Goal: Information Seeking & Learning: Learn about a topic

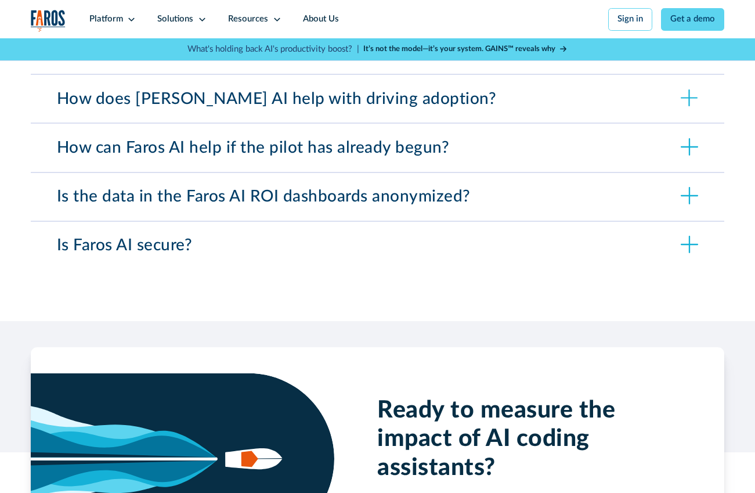
scroll to position [3839, 0]
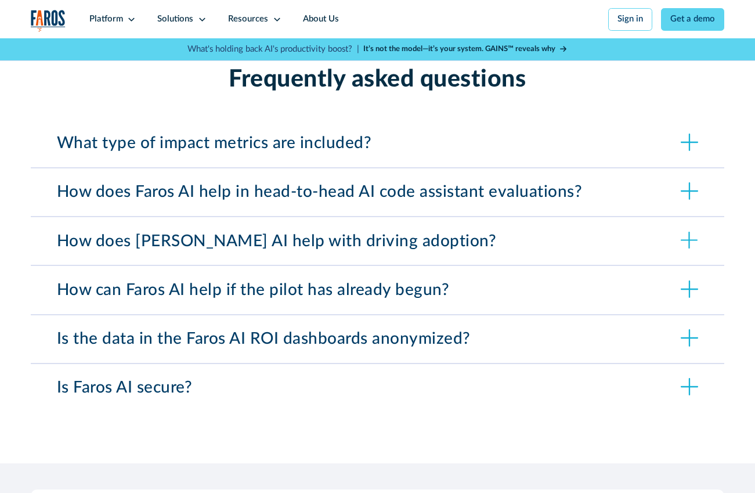
click at [180, 133] on div "What type of impact metrics are included?" at bounding box center [214, 143] width 315 height 20
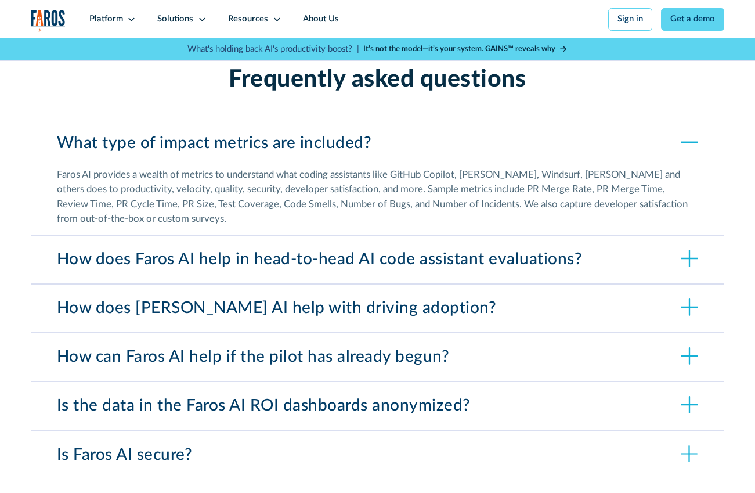
click at [233, 173] on div "Faros AI provides a wealth of metrics to understand what coding assistants like…" at bounding box center [377, 196] width 641 height 59
click at [232, 173] on div "Faros AI provides a wealth of metrics to understand what coding assistants like…" at bounding box center [377, 196] width 641 height 59
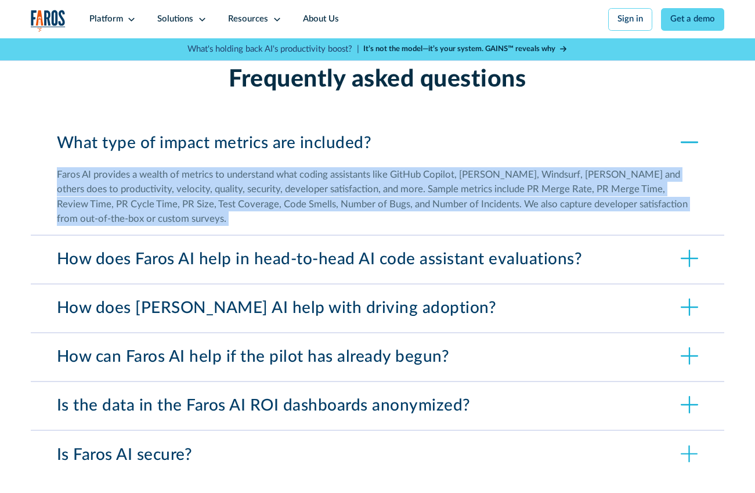
click at [232, 173] on div "Faros AI provides a wealth of metrics to understand what coding assistants like…" at bounding box center [377, 196] width 641 height 59
copy div "Lorem IP dolorsit a consec ad elitsed do eiusmodtem inci utlabo etdolorema aliq…"
click at [179, 249] on div "How does Faros AI help in head-to-head AI code assistant evaluations?" at bounding box center [320, 259] width 526 height 20
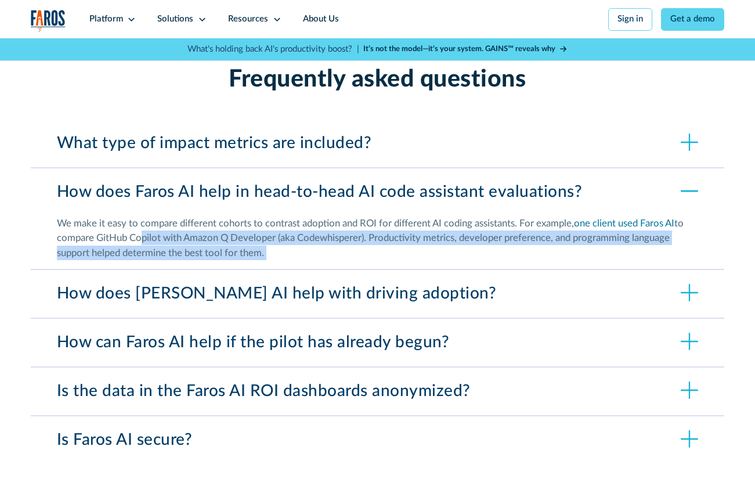
click at [138, 220] on div "We make it easy to compare different cohorts to contrast adoption and ROI for d…" at bounding box center [377, 238] width 641 height 44
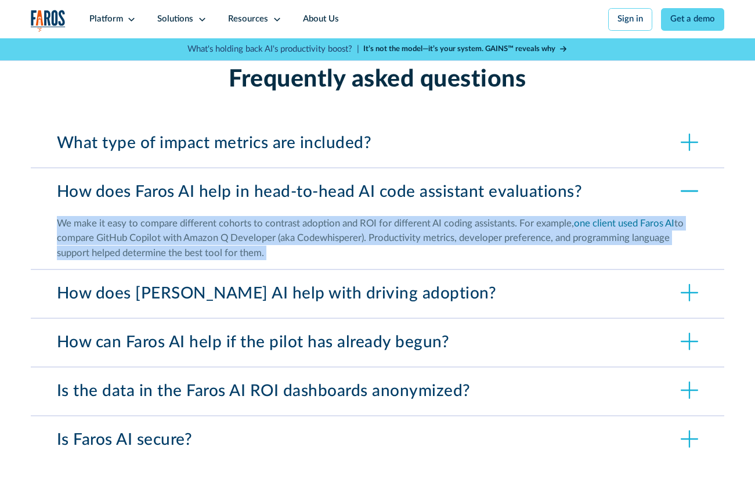
click at [138, 220] on div "We make it easy to compare different cohorts to contrast adoption and ROI for d…" at bounding box center [377, 238] width 641 height 44
copy div "Lo ipsu do sita co adipisc elitseddo eiusmod te incididu utlabore etd MAG ali e…"
click at [295, 284] on div "How does [PERSON_NAME] AI help with driving adoption?" at bounding box center [277, 294] width 440 height 20
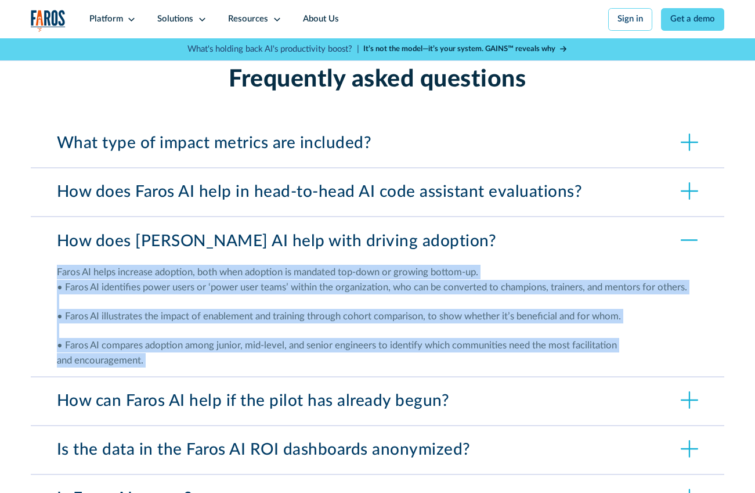
copy div "Lo ipsu do sita co adipisc elitseddo eiusmod te incididu utlabore etd MAG ali e…"
click at [370, 391] on div "How can Faros AI help if the pilot has already begun?" at bounding box center [253, 401] width 393 height 20
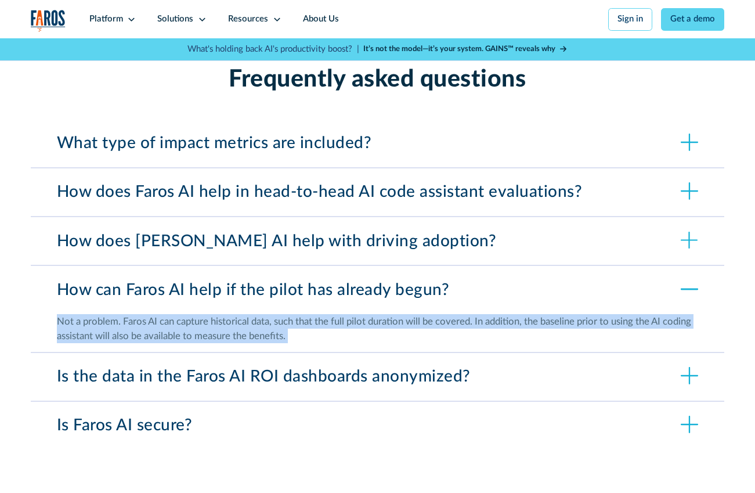
click at [209, 314] on div "Not a problem. Faros AI can capture historical data, such that the full pilot d…" at bounding box center [377, 328] width 641 height 29
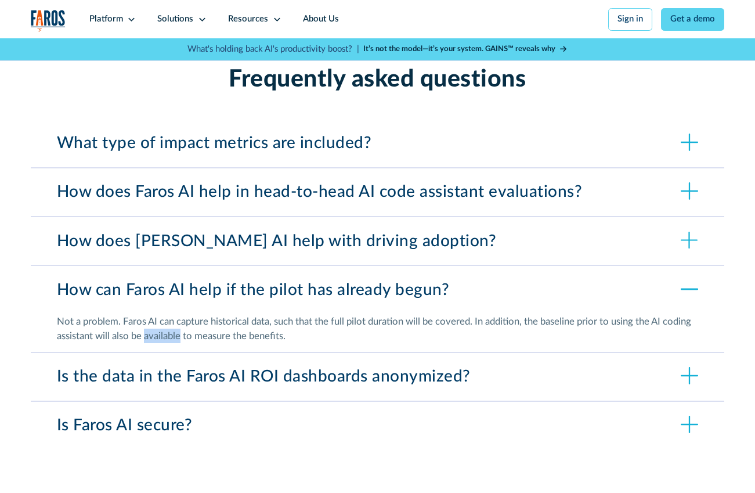
click at [209, 314] on div "Not a problem. Faros AI can capture historical data, such that the full pilot d…" at bounding box center [377, 328] width 641 height 29
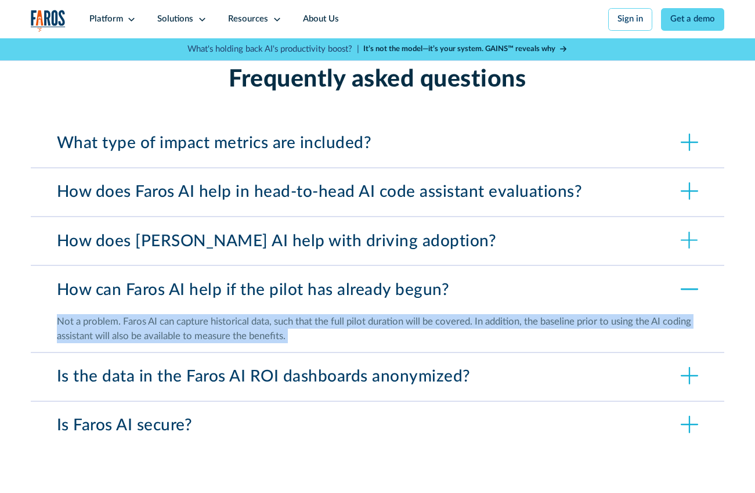
click at [209, 314] on div "Not a problem. Faros AI can capture historical data, such that the full pilot d…" at bounding box center [377, 328] width 641 height 29
click at [176, 367] on div "Is the data in the Faros AI ROI dashboards anonymized?" at bounding box center [264, 377] width 414 height 20
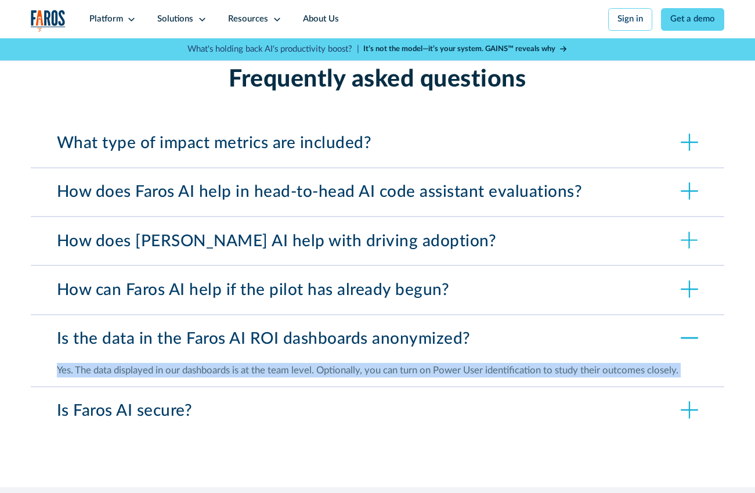
click at [317, 390] on div "Is Faros AI secure?" at bounding box center [377, 411] width 693 height 48
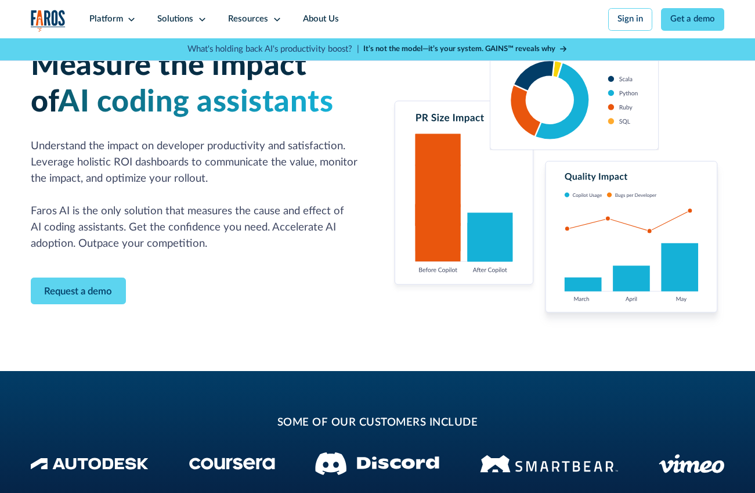
scroll to position [0, 0]
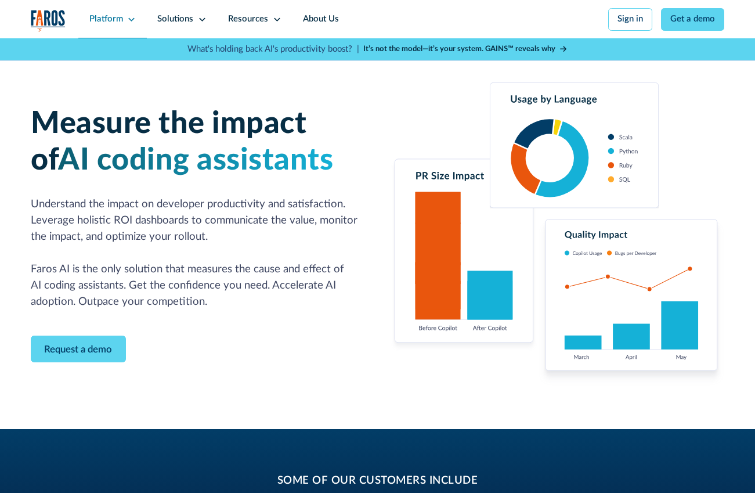
click at [109, 21] on div "Platform" at bounding box center [106, 19] width 34 height 13
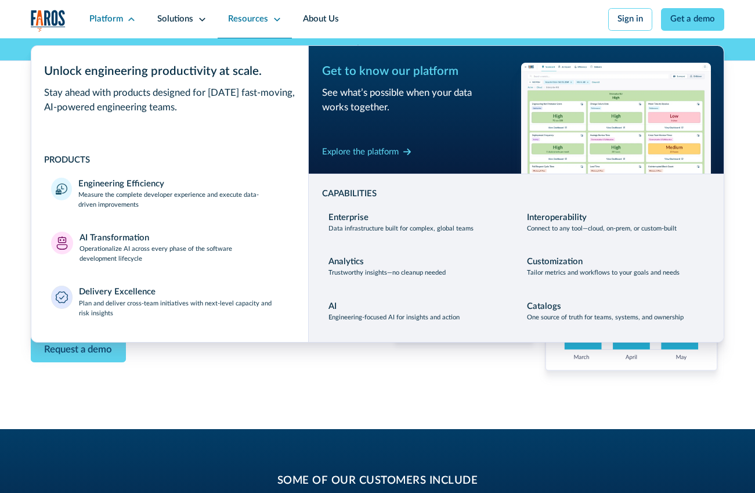
click at [267, 19] on div "Resources" at bounding box center [255, 19] width 75 height 38
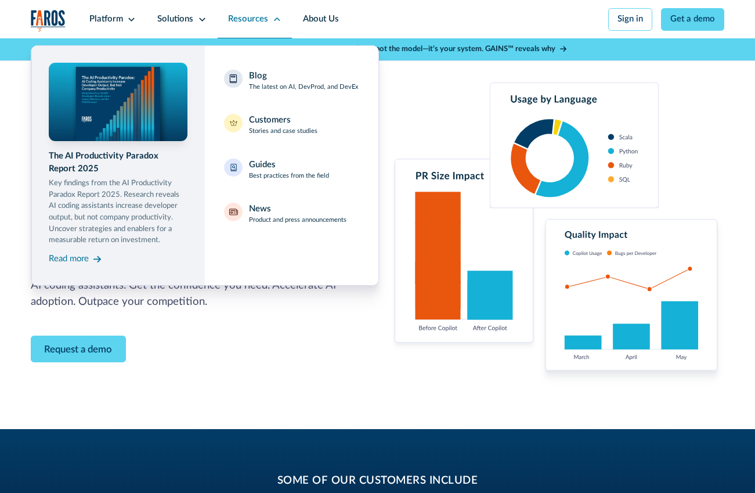
click at [243, 11] on div "Resources" at bounding box center [255, 19] width 75 height 38
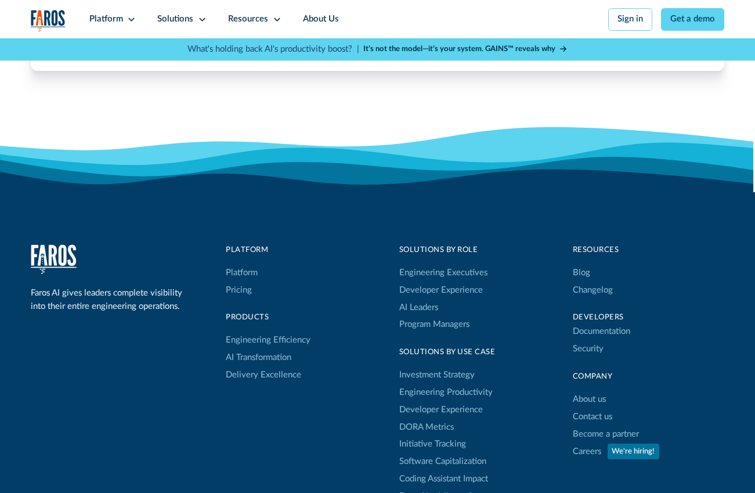
scroll to position [4514, 0]
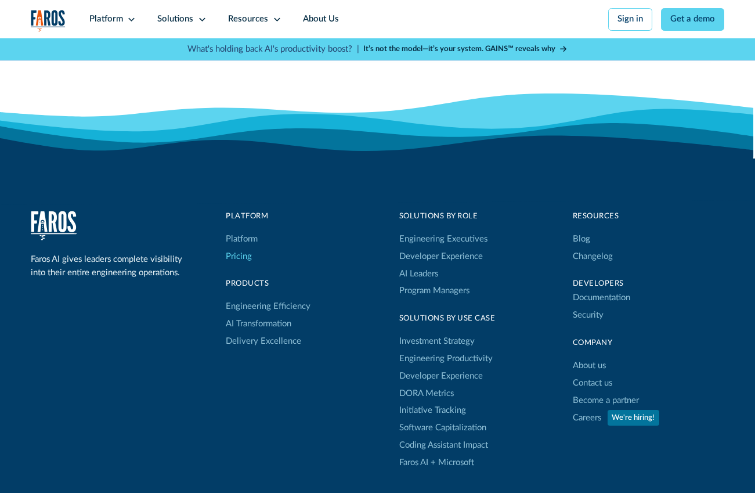
click at [243, 248] on link "Pricing" at bounding box center [239, 256] width 26 height 17
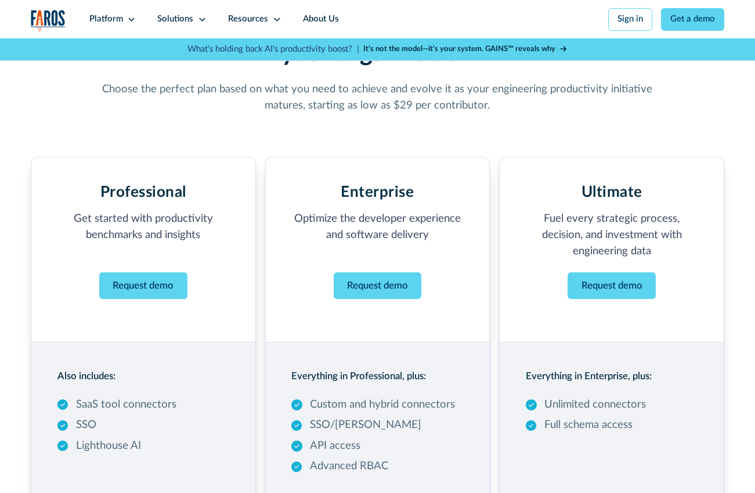
scroll to position [140, 0]
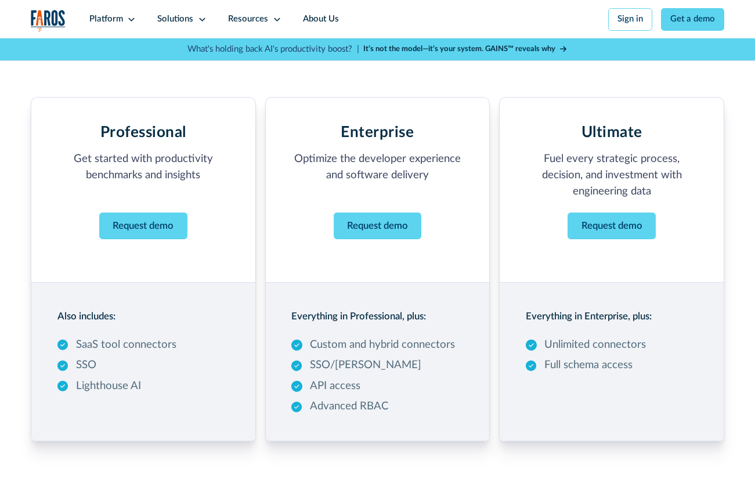
click at [160, 164] on p "Get started with productivity benchmarks and insights ‍" at bounding box center [143, 175] width 172 height 49
copy p "Get started with productivity benchmarks and insights"
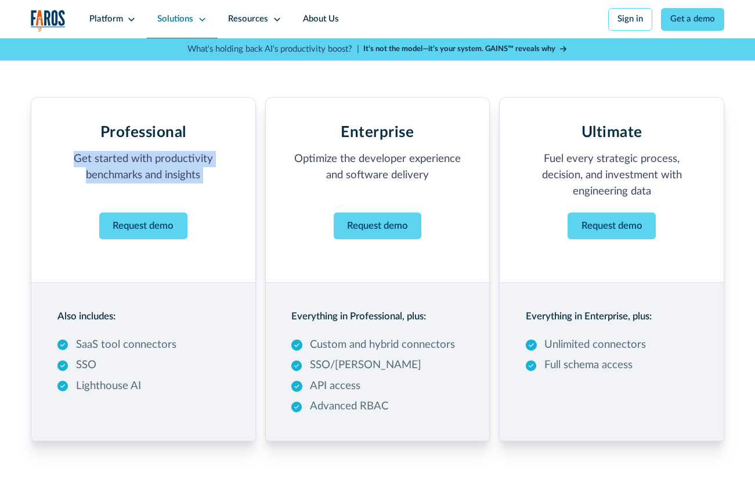
click at [198, 19] on icon at bounding box center [202, 19] width 9 height 9
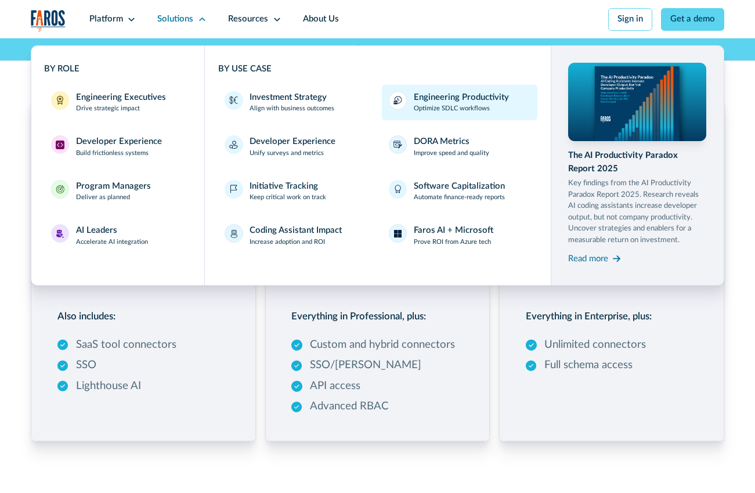
click at [464, 108] on p "Optimize SDLC workflows" at bounding box center [452, 109] width 76 height 10
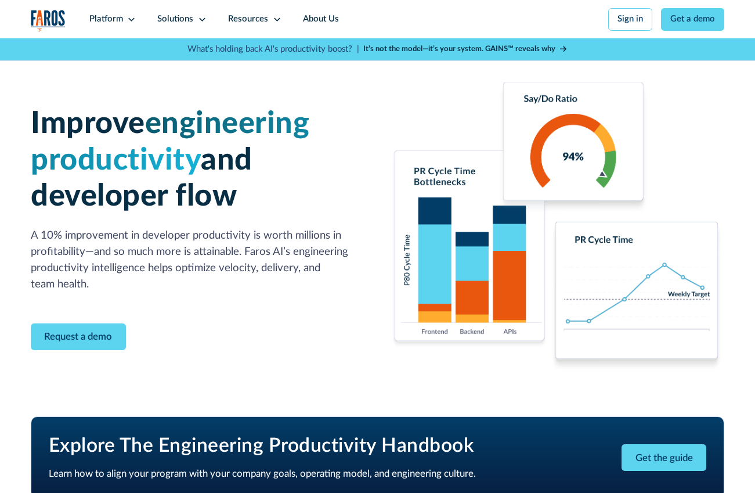
click at [150, 252] on p "A 10% improvement in developer productivity is worth millions in profitability—…" at bounding box center [198, 259] width 334 height 65
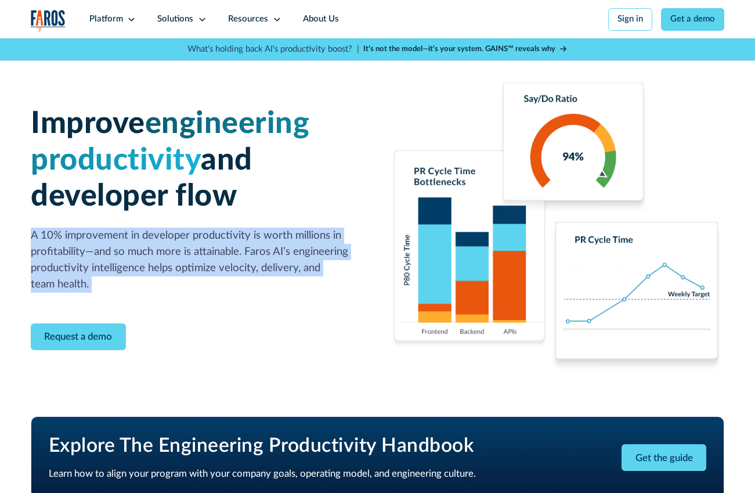
drag, startPoint x: 150, startPoint y: 252, endPoint x: 182, endPoint y: 237, distance: 34.8
click at [150, 252] on p "A 10% improvement in developer productivity is worth millions in profitability—…" at bounding box center [198, 259] width 334 height 65
